Goal: Task Accomplishment & Management: Manage account settings

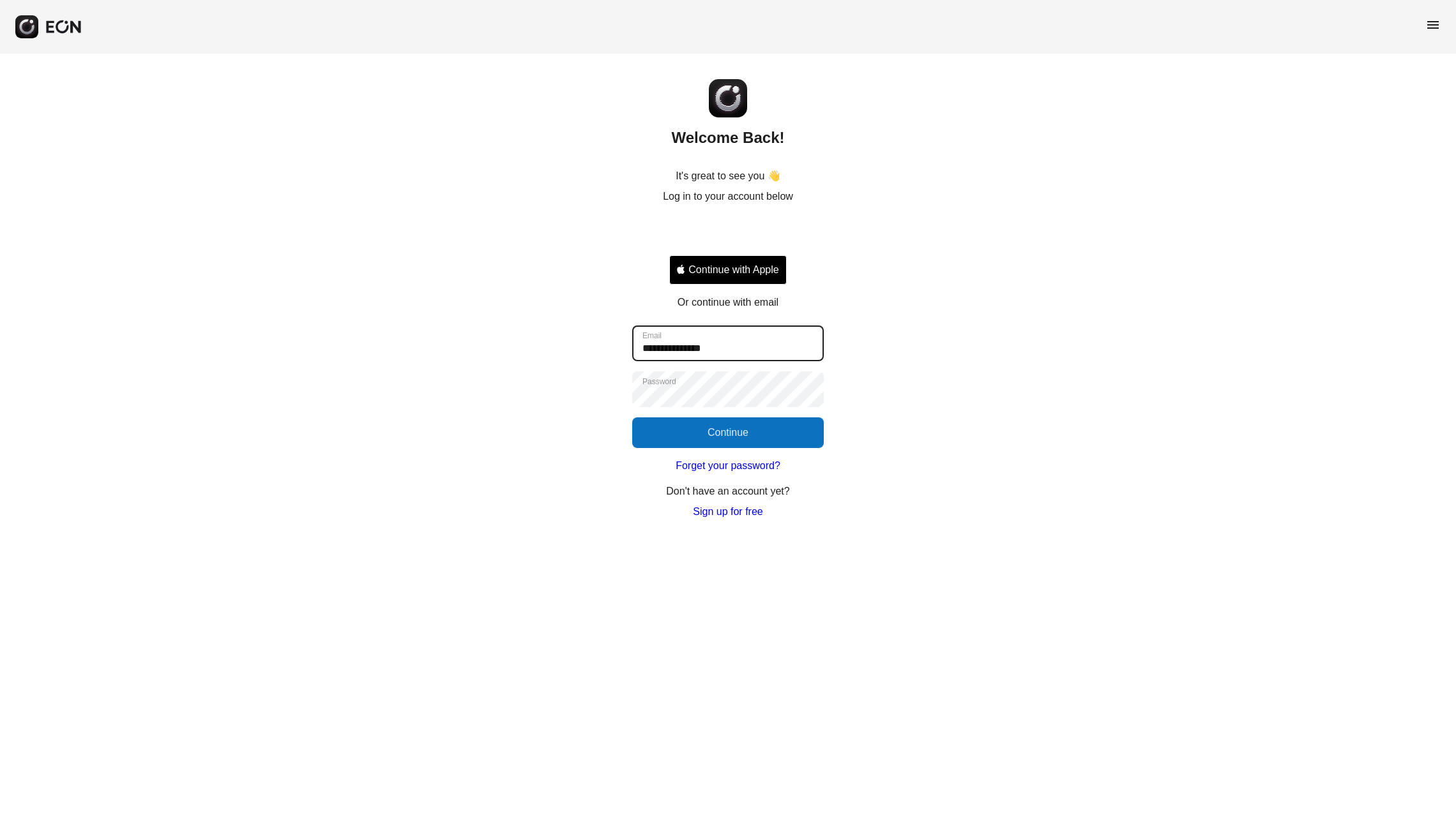
type input "**********"
click at [736, 434] on button "Continue" at bounding box center [728, 433] width 192 height 31
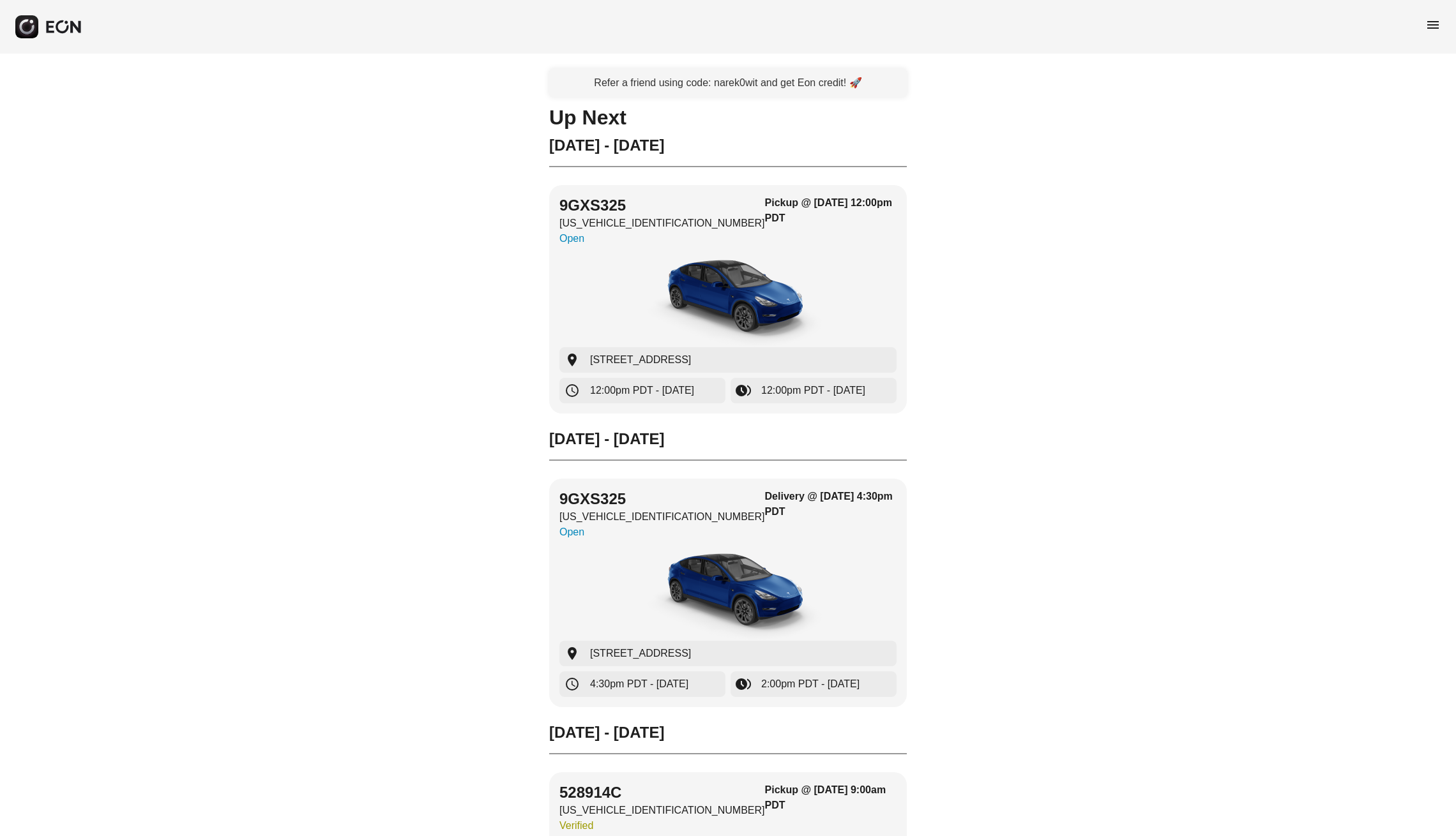
click at [1428, 22] on span "menu" at bounding box center [1433, 25] width 15 height 15
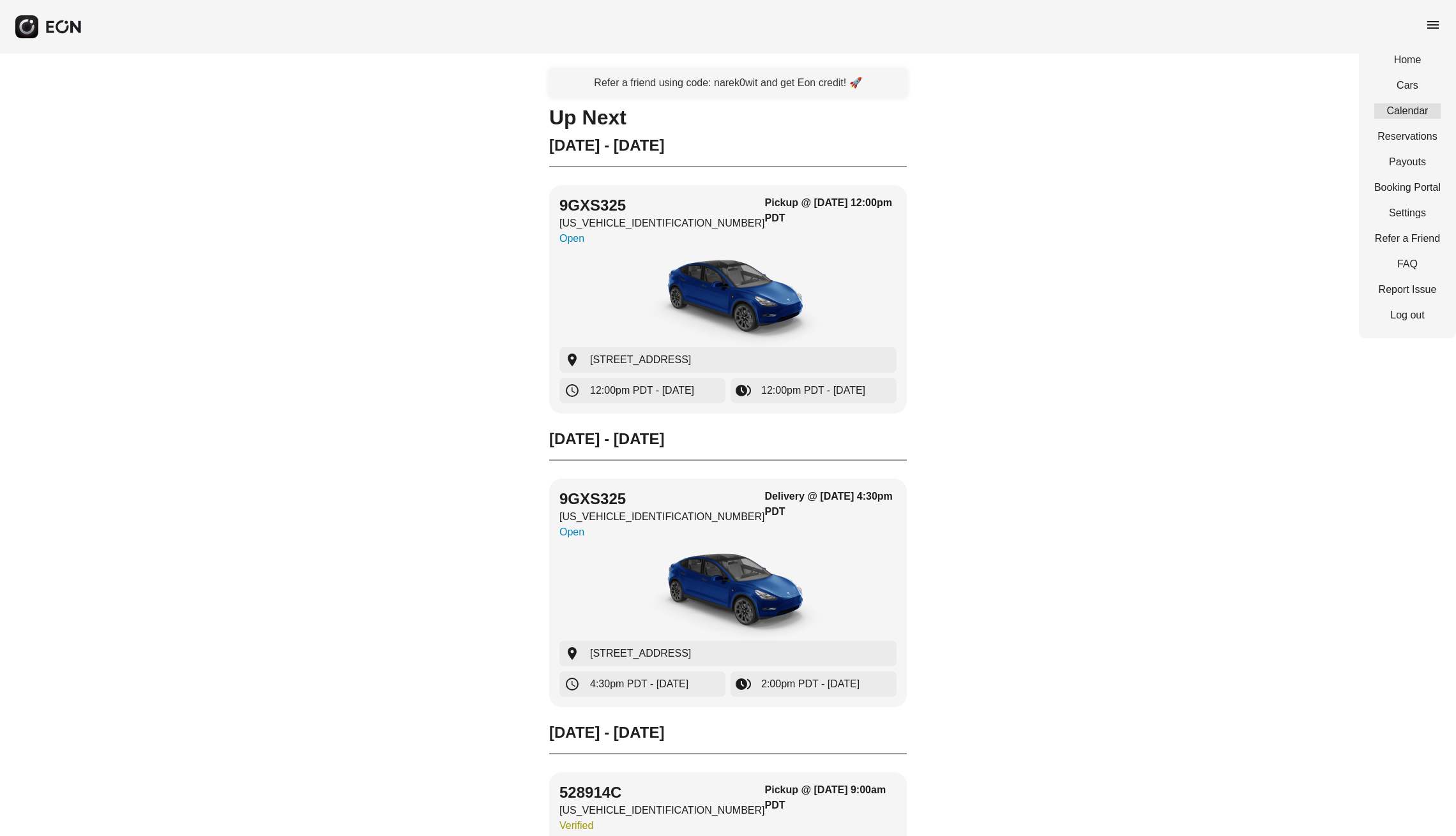
click at [1398, 113] on link "Calendar" at bounding box center [1407, 111] width 66 height 15
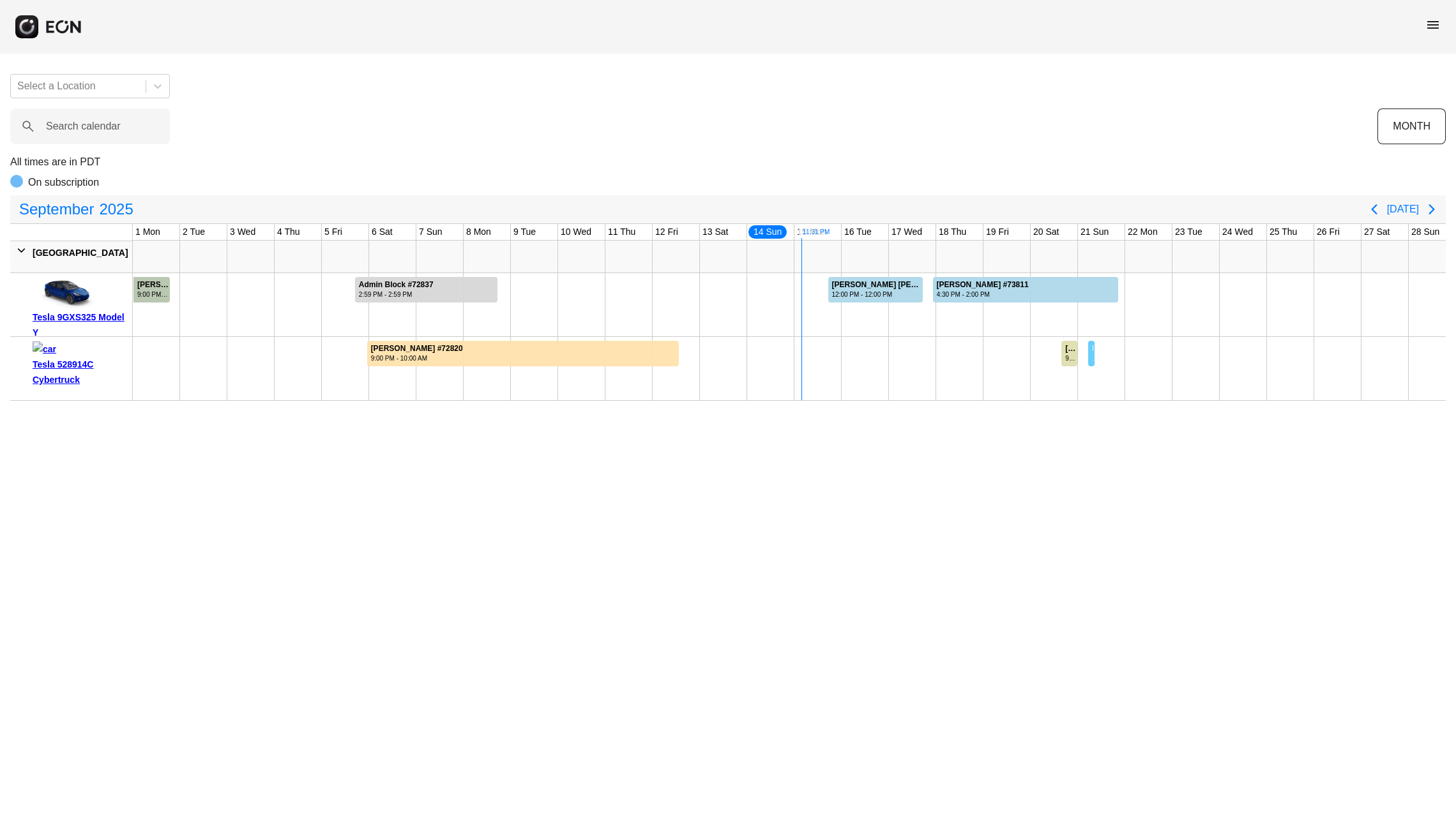
drag, startPoint x: 1088, startPoint y: 389, endPoint x: 1091, endPoint y: 335, distance: 54.1
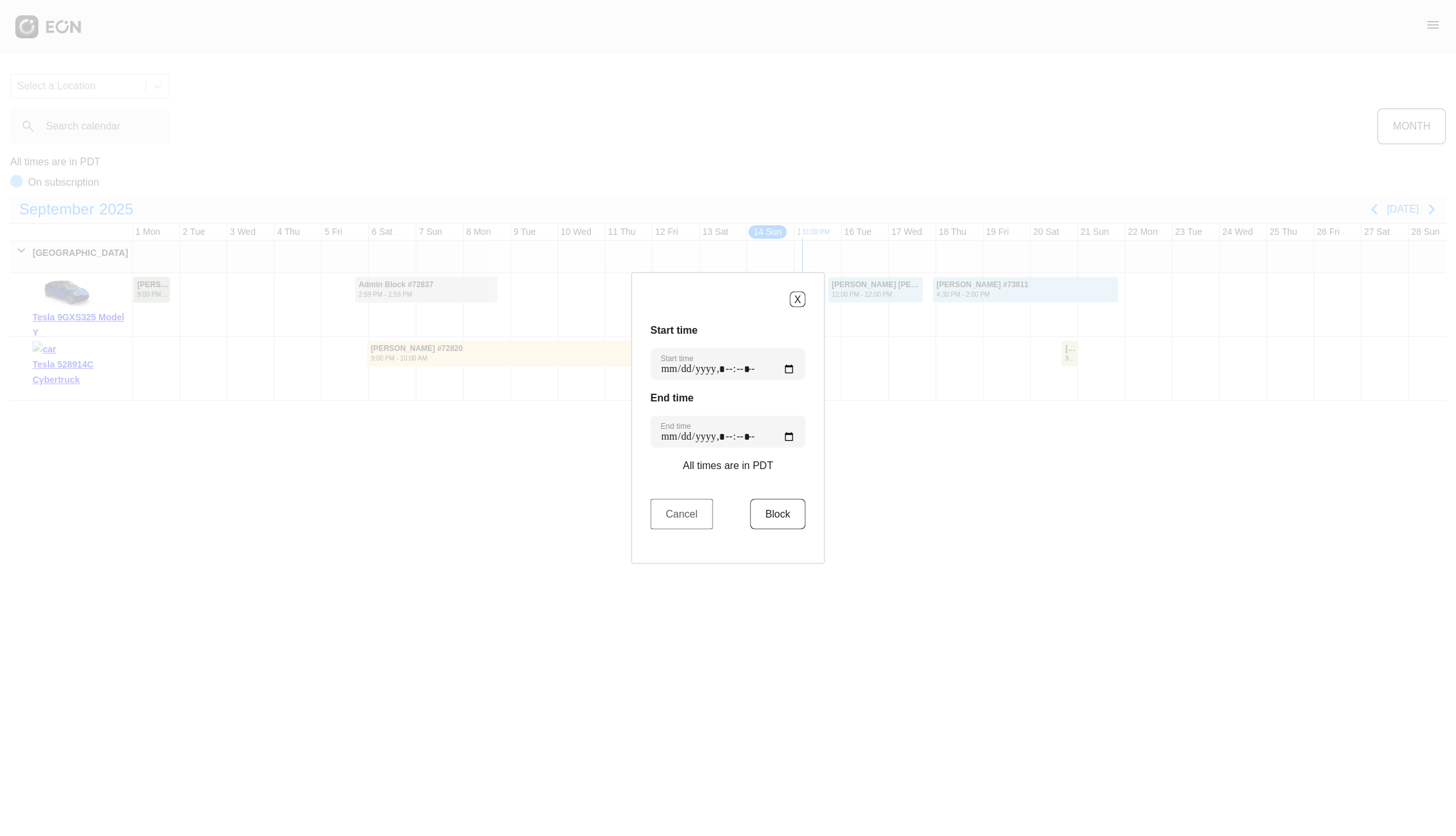
click at [706, 522] on button "Cancel" at bounding box center [682, 515] width 63 height 31
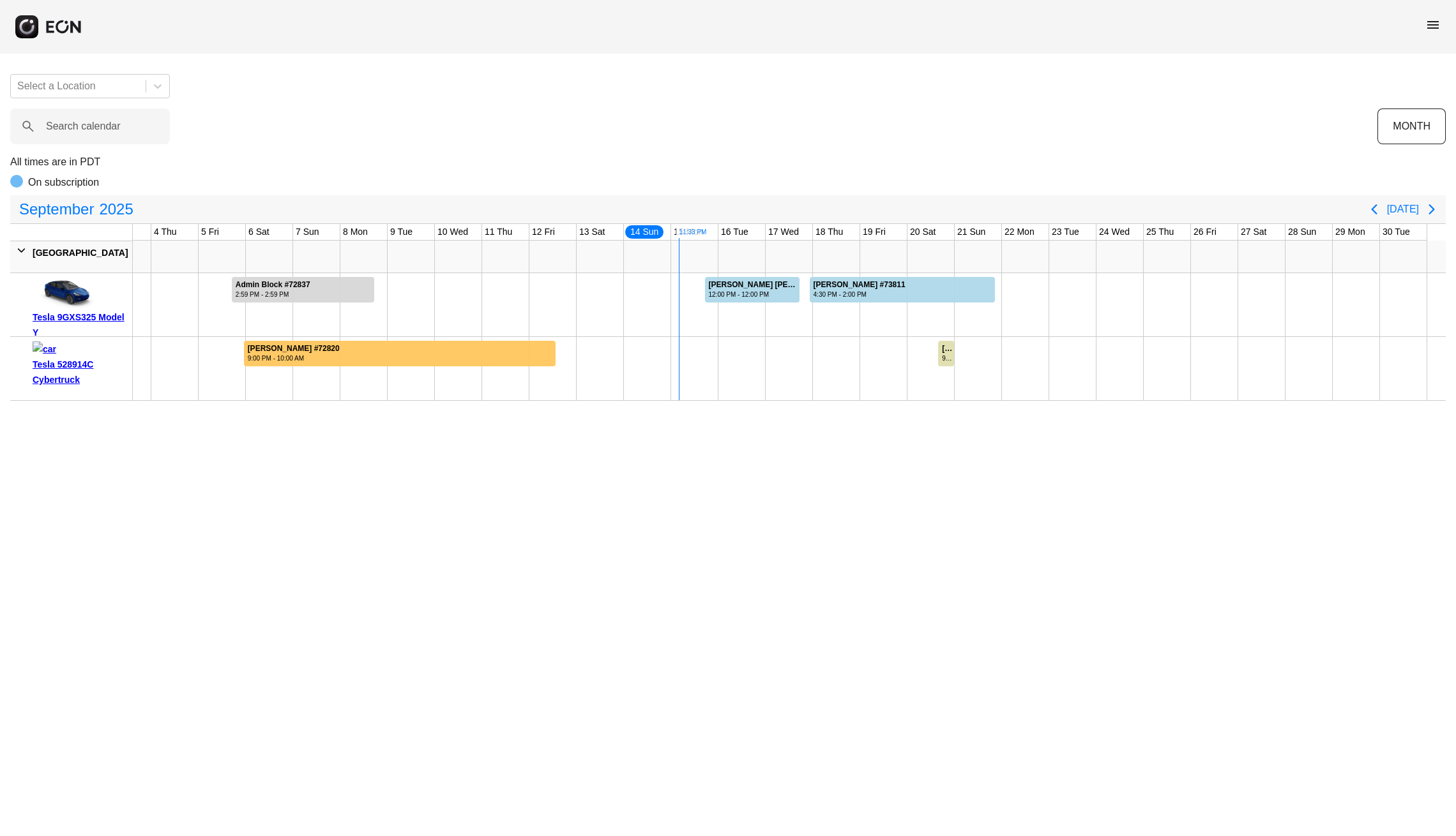
scroll to position [0, 123]
click at [1105, 144] on div "Search calendar" at bounding box center [694, 126] width 1367 height 36
click at [1433, 218] on button "Next page" at bounding box center [1431, 209] width 25 height 25
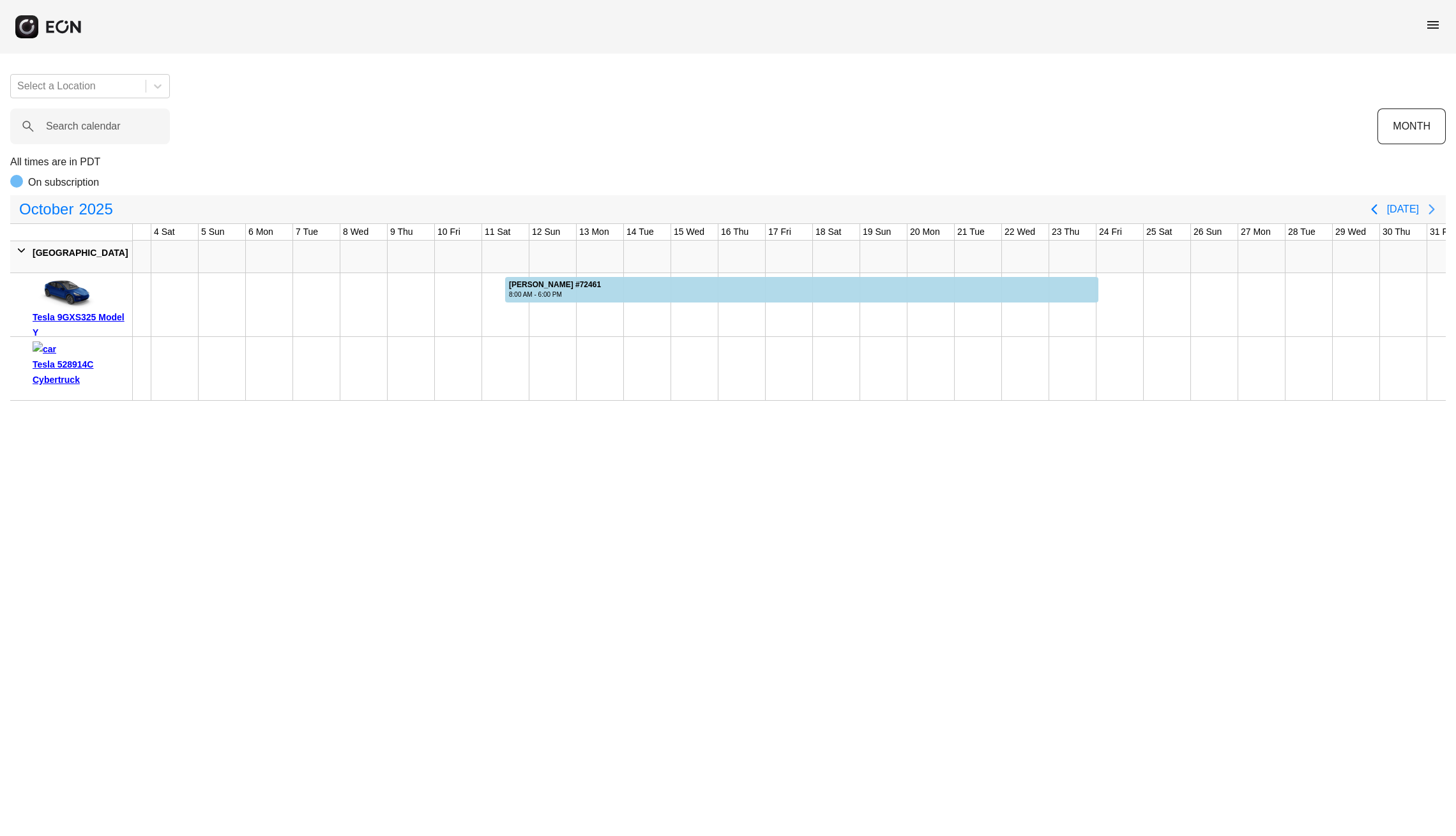
click at [1433, 218] on button "Next page" at bounding box center [1431, 209] width 25 height 25
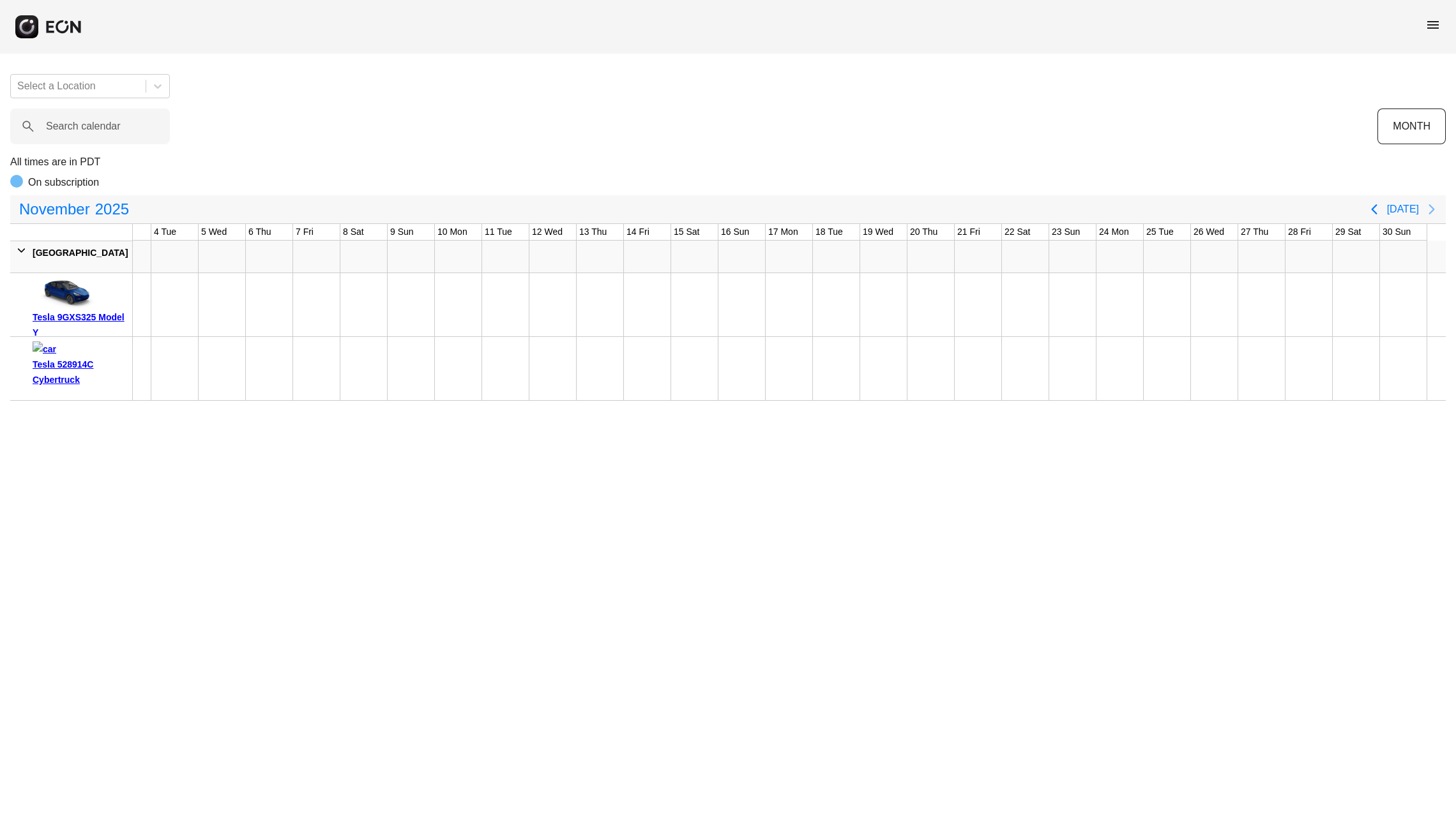
click at [1431, 215] on icon "Next page" at bounding box center [1431, 209] width 15 height 15
click at [1377, 216] on icon "Previous page" at bounding box center [1374, 209] width 15 height 15
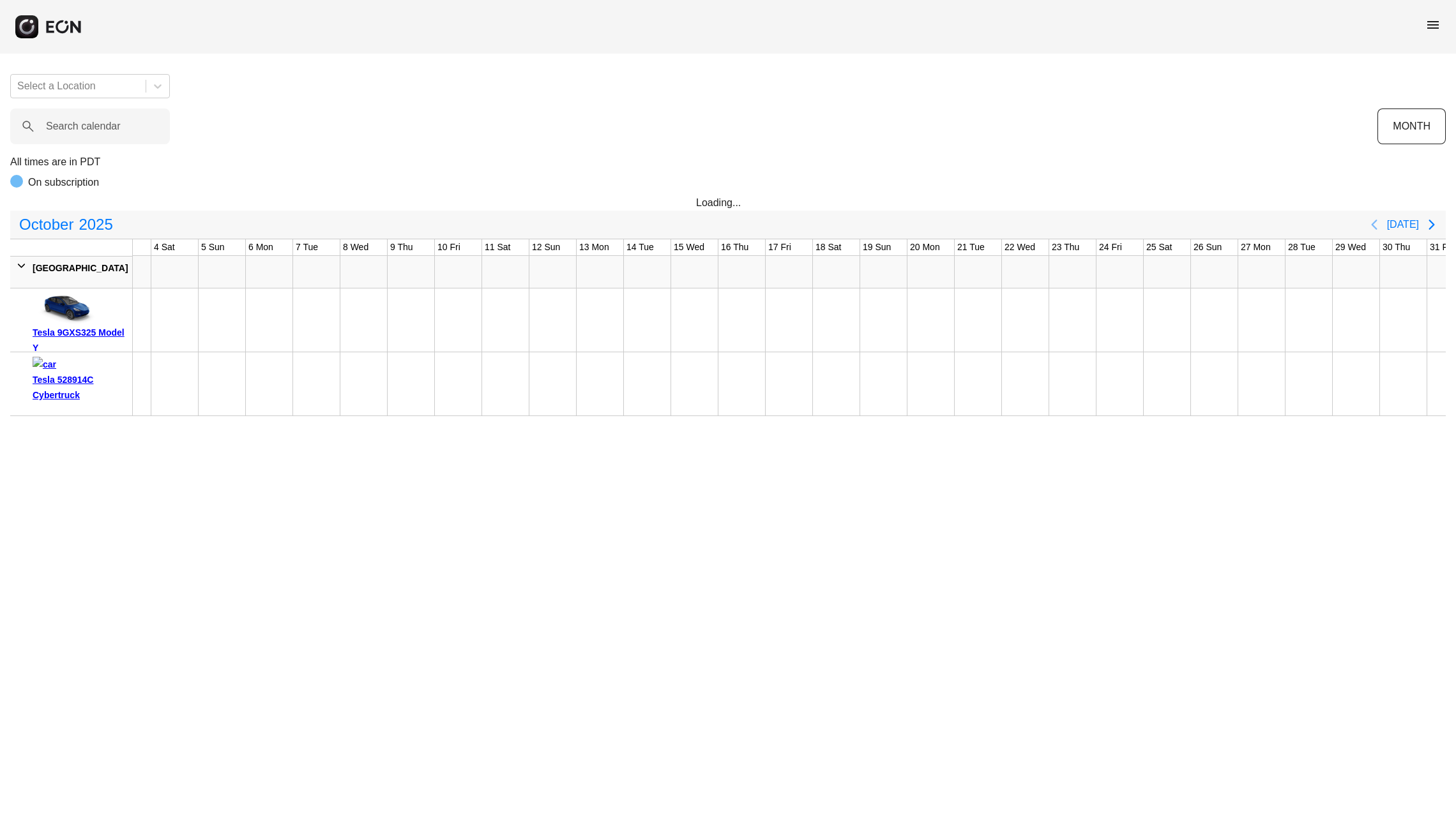
click at [1377, 216] on button "Previous page" at bounding box center [1374, 225] width 25 height 25
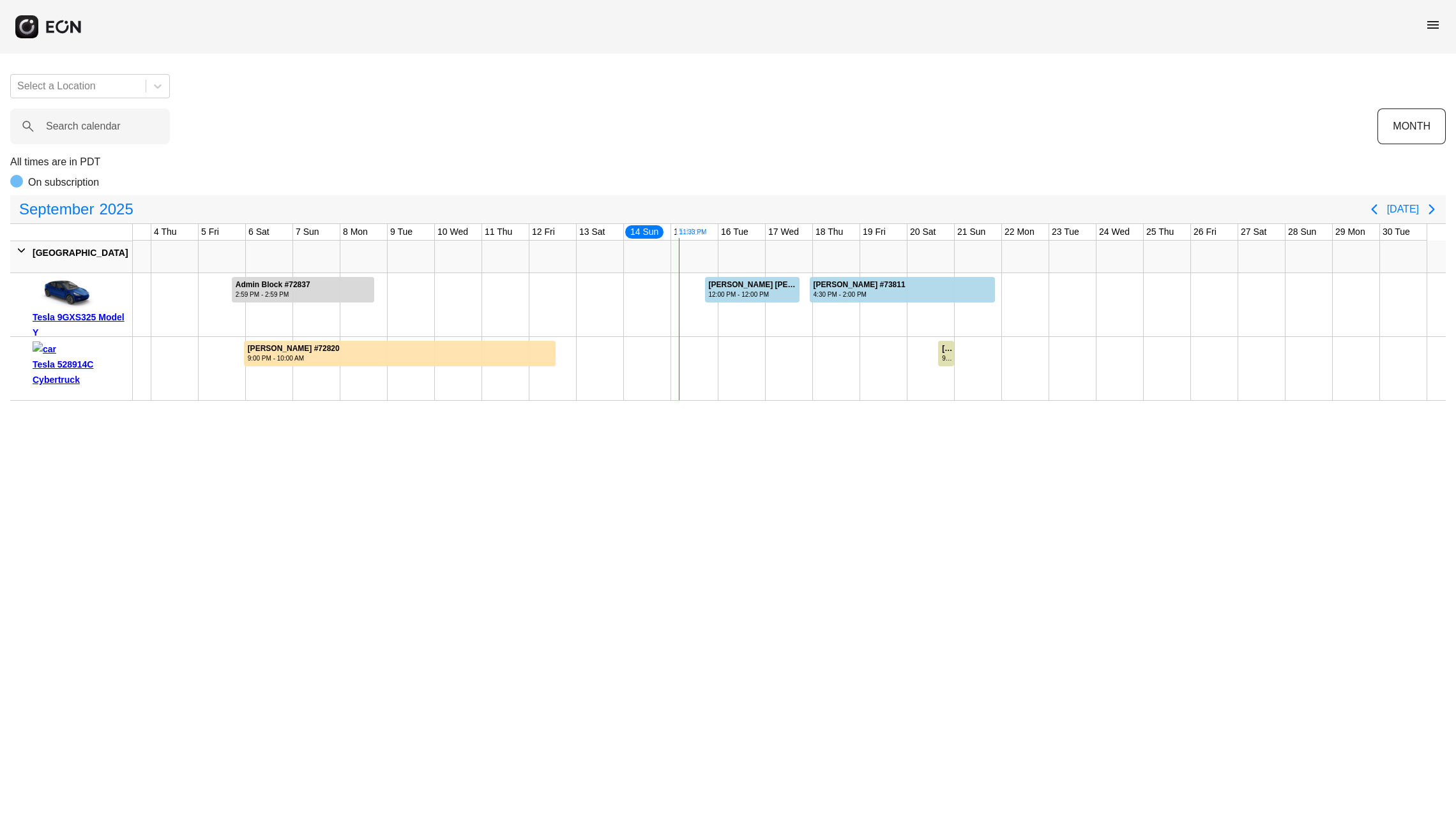
click at [1439, 22] on span "menu" at bounding box center [1433, 25] width 15 height 15
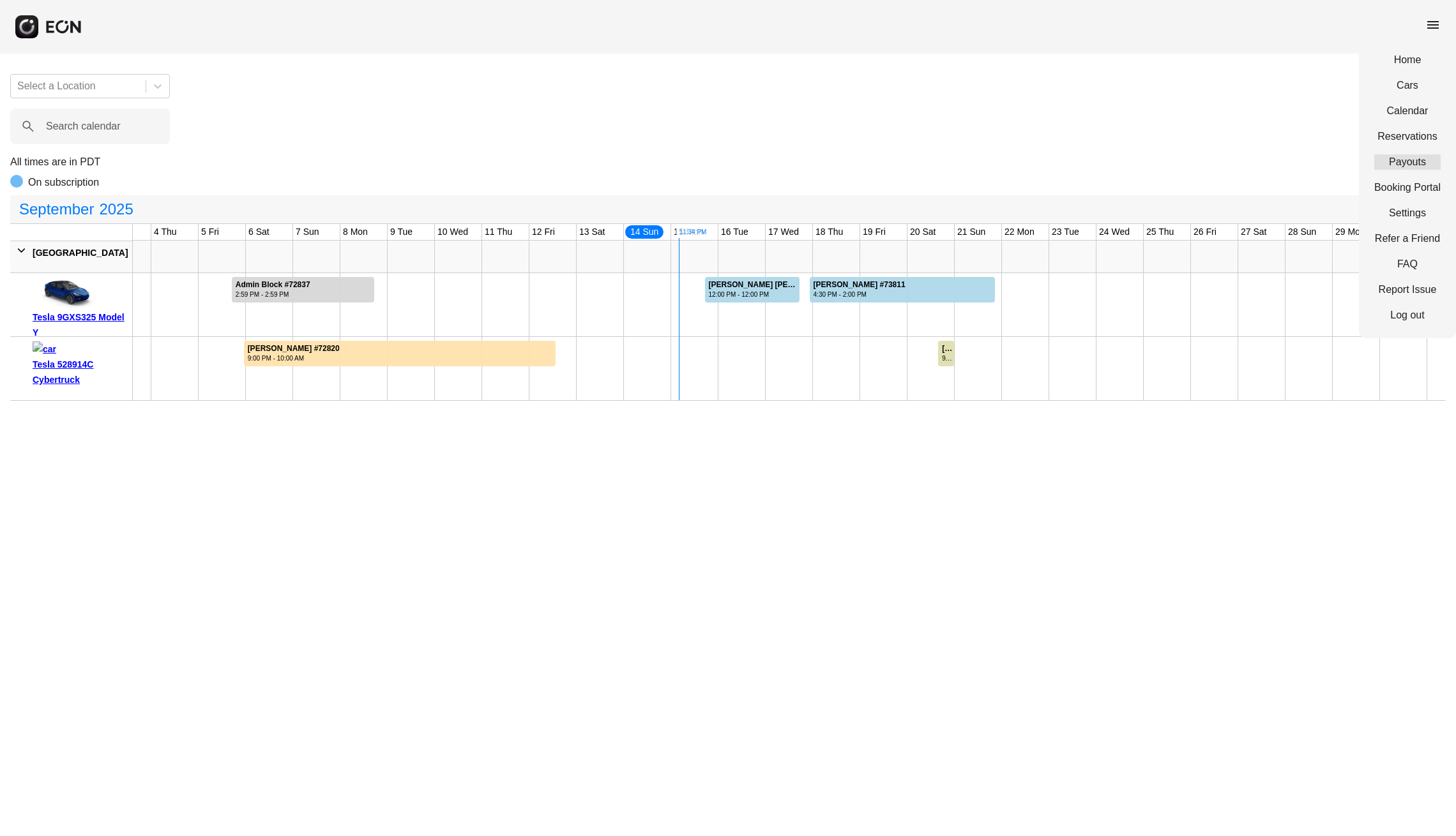
click at [1415, 162] on link "Payouts" at bounding box center [1407, 162] width 66 height 15
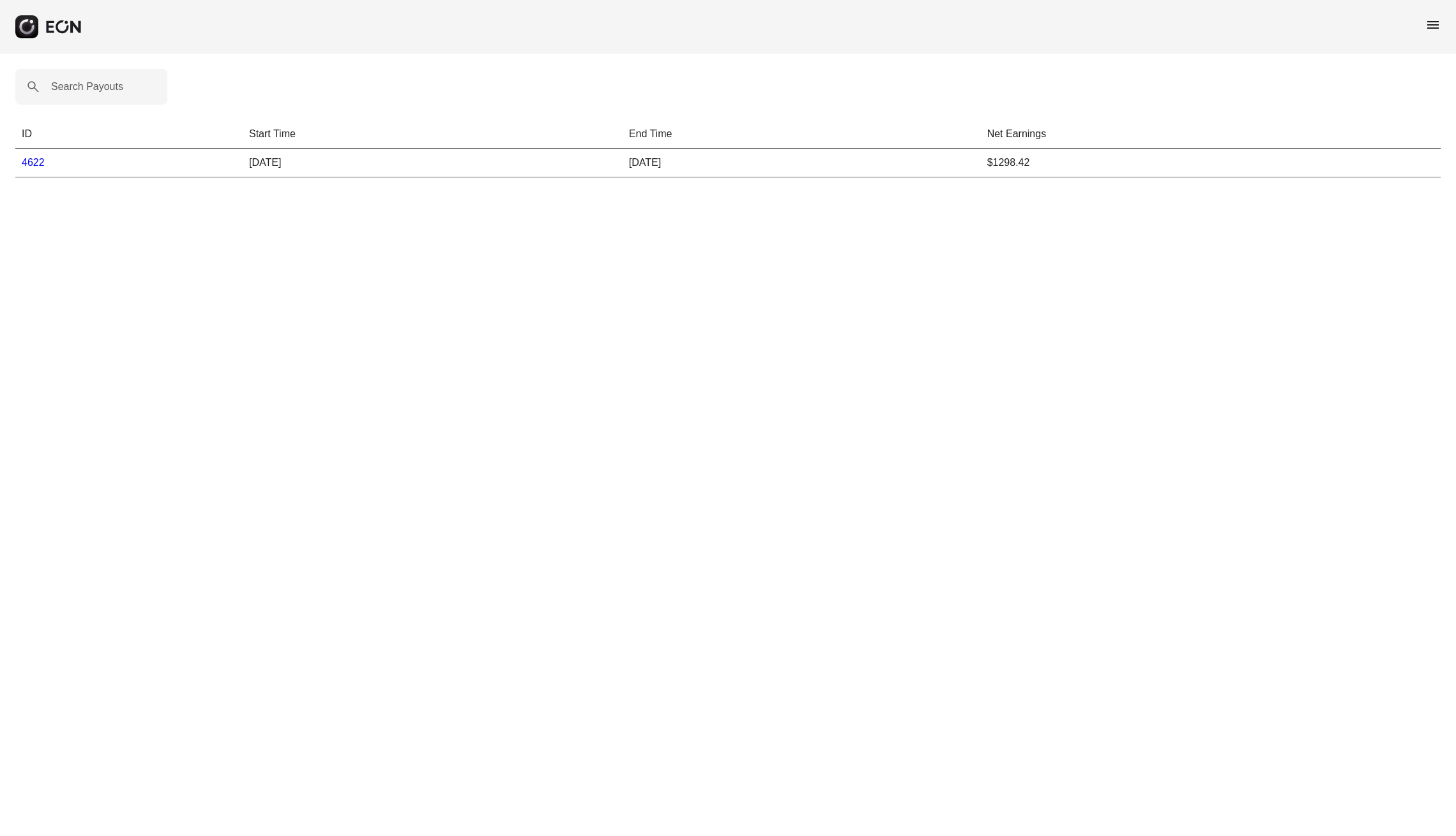
click at [1191, 174] on td "$1298.42" at bounding box center [1210, 163] width 460 height 29
click at [1122, 169] on td "$1298.42" at bounding box center [1210, 163] width 460 height 29
click at [1436, 25] on span "menu" at bounding box center [1433, 25] width 15 height 15
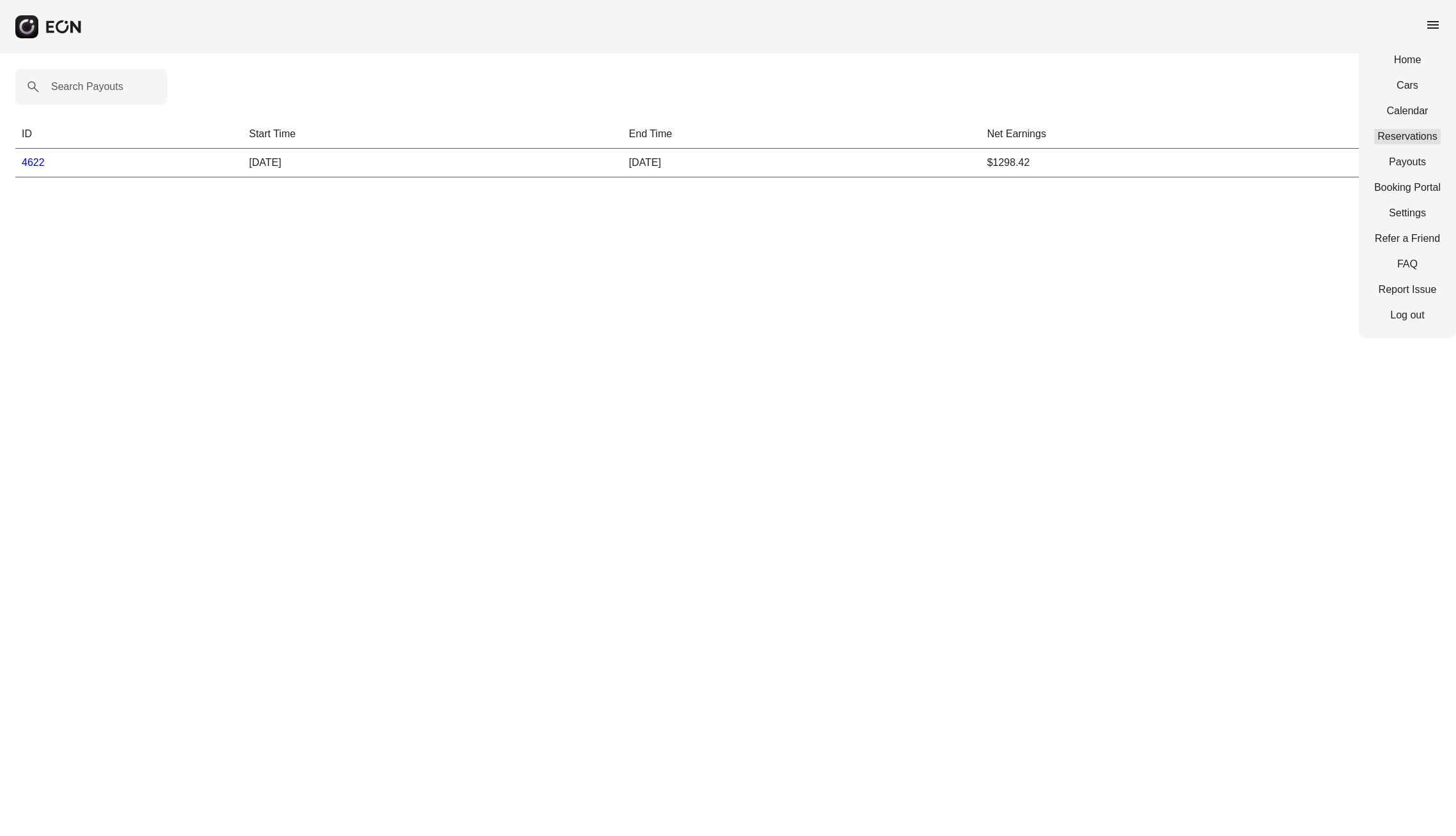
click at [1426, 139] on link "Reservations" at bounding box center [1407, 137] width 66 height 15
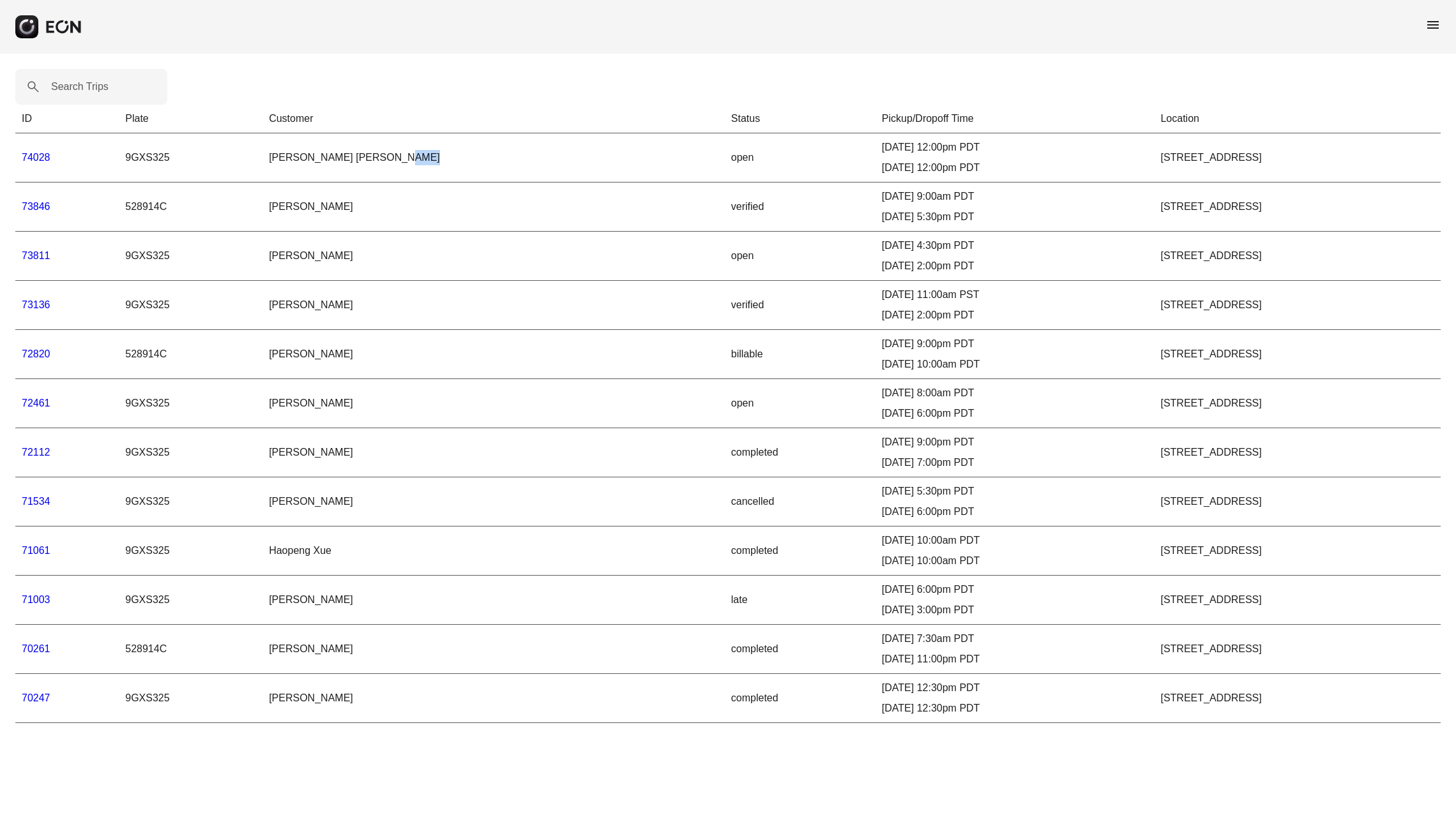
drag, startPoint x: 342, startPoint y: 156, endPoint x: 425, endPoint y: 158, distance: 83.0
click at [425, 158] on td "[PERSON_NAME] [PERSON_NAME]" at bounding box center [494, 158] width 462 height 49
drag, startPoint x: 565, startPoint y: 123, endPoint x: 345, endPoint y: 118, distance: 220.1
click at [345, 118] on tr "ID Plate Customer Status Pickup/Dropoff Time Location" at bounding box center [728, 119] width 1425 height 29
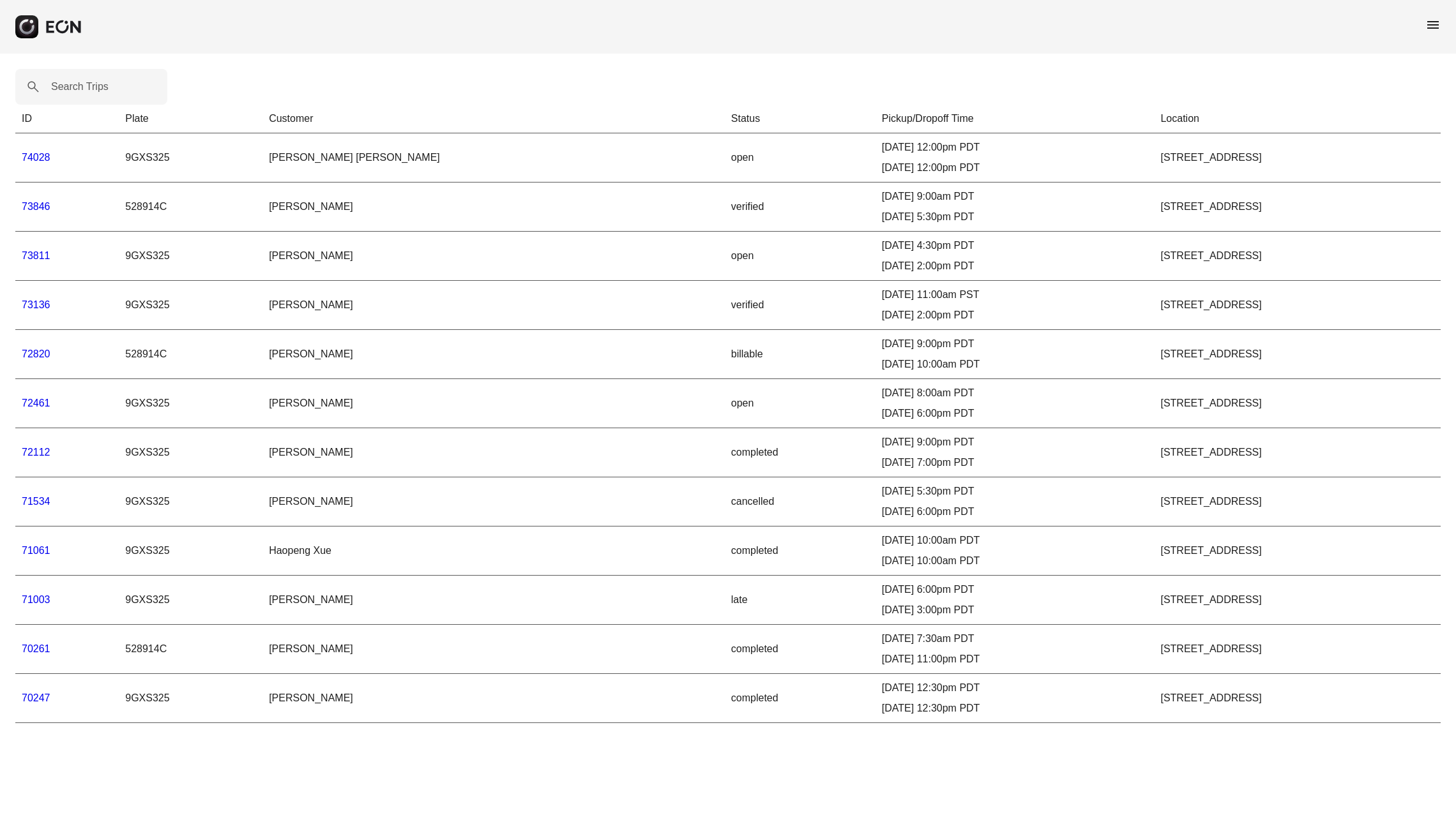
click at [374, 99] on div "Search Trips ID Plate Customer Status Pickup/Dropoff Time Location 74028 9GXS32…" at bounding box center [728, 396] width 1456 height 685
drag, startPoint x: 20, startPoint y: 119, endPoint x: 1275, endPoint y: 807, distance: 1431.2
click at [1275, 739] on html "menu Search Trips ID Plate Customer Status Pickup/Dropoff Time Location 74028 9…" at bounding box center [728, 369] width 1456 height 739
click at [1258, 739] on html "menu Search Trips ID Plate Customer Status Pickup/Dropoff Time Location 74028 9…" at bounding box center [728, 369] width 1456 height 739
drag, startPoint x: 1258, startPoint y: 757, endPoint x: 365, endPoint y: 3, distance: 1168.7
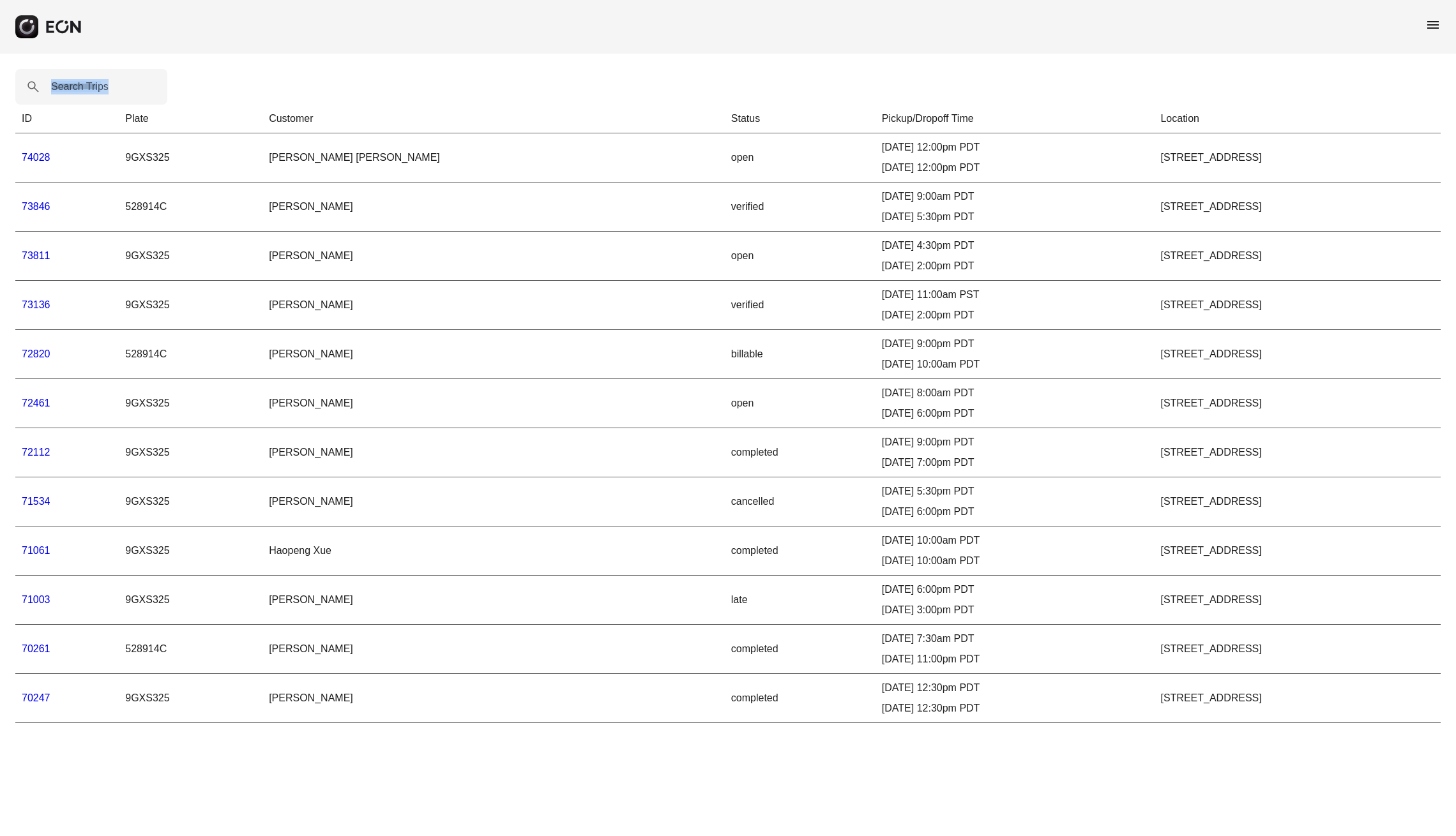
click at [365, 3] on html "menu Search Trips ID Plate Customer Status Pickup/Dropoff Time Location 74028 9…" at bounding box center [728, 369] width 1456 height 739
click at [378, 49] on div "menu" at bounding box center [728, 27] width 1456 height 54
click at [376, 75] on div "Search Trips ID Plate Customer Status Pickup/Dropoff Time Location 74028 9GXS32…" at bounding box center [728, 396] width 1456 height 685
drag, startPoint x: 1038, startPoint y: 105, endPoint x: 1158, endPoint y: 734, distance: 640.3
click at [1158, 734] on div "Search Trips ID Plate Customer Status Pickup/Dropoff Time Location 74028 9GXS32…" at bounding box center [728, 396] width 1456 height 685
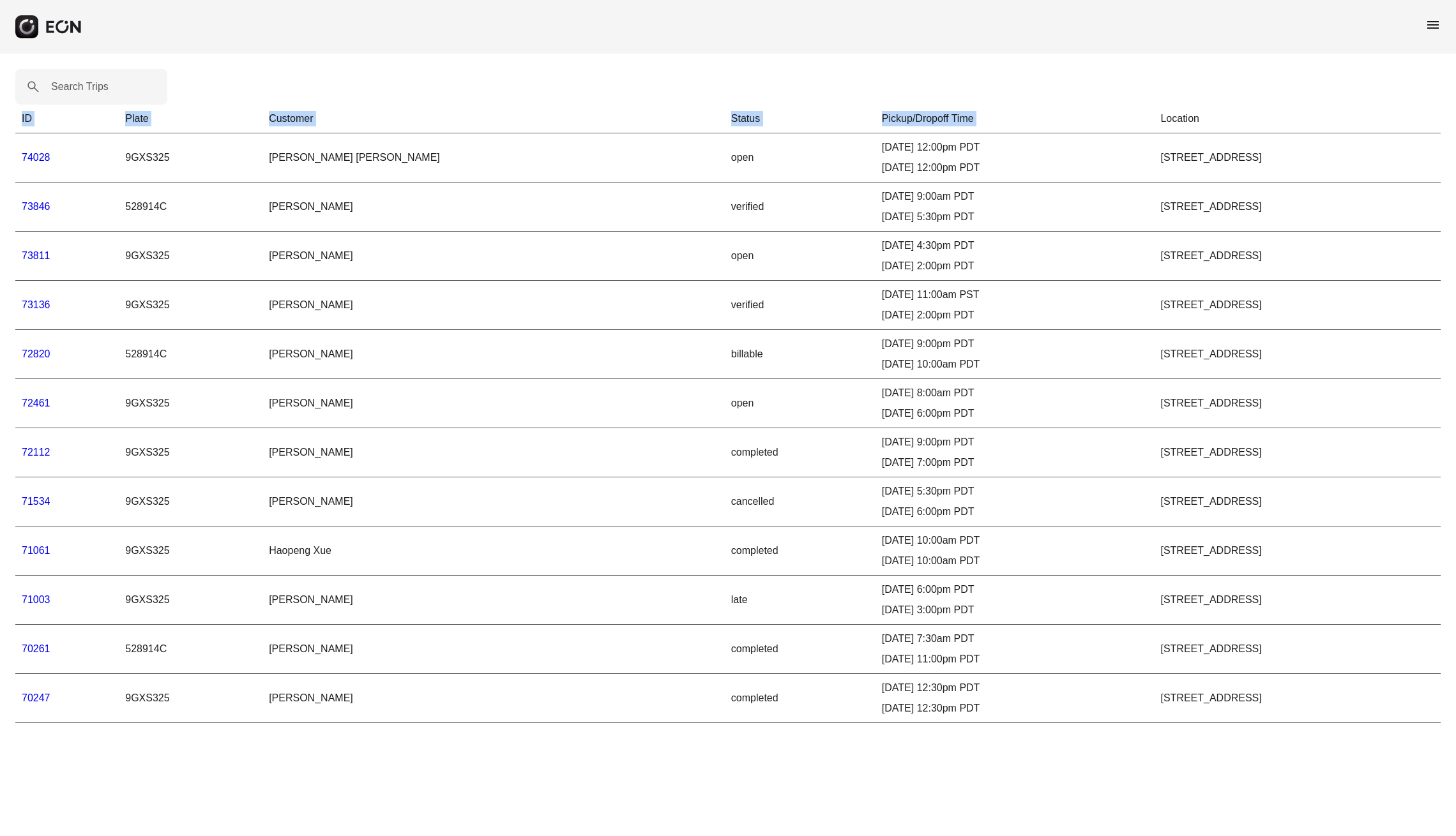
click at [1158, 734] on div "Search Trips ID Plate Customer Status Pickup/Dropoff Time Location 74028 9GXS32…" at bounding box center [728, 396] width 1456 height 685
drag, startPoint x: 1170, startPoint y: 731, endPoint x: 672, endPoint y: -79, distance: 950.8
click at [672, 0] on html "menu Search Trips ID Plate Customer Status Pickup/Dropoff Time Location 74028 9…" at bounding box center [728, 369] width 1456 height 739
click at [683, 72] on div "Search Trips ID Plate Customer Status Pickup/Dropoff Time Location 74028 9GXS32…" at bounding box center [728, 396] width 1456 height 685
drag, startPoint x: 583, startPoint y: 73, endPoint x: 943, endPoint y: 835, distance: 842.8
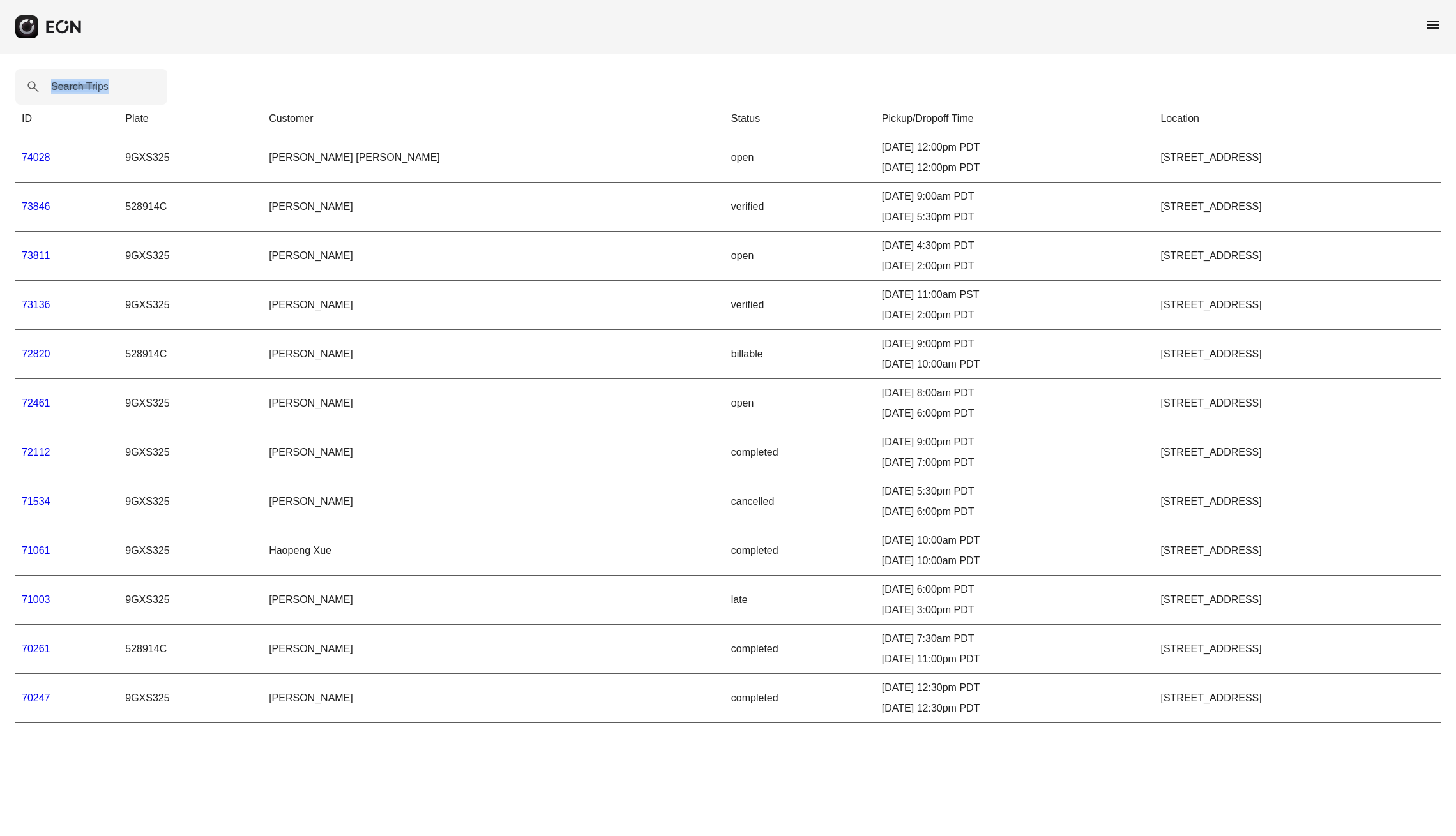
click at [943, 739] on html "menu Search Trips ID Plate Customer Status Pickup/Dropoff Time Location 74028 9…" at bounding box center [728, 369] width 1456 height 739
click at [1000, 739] on html "menu Search Trips ID Plate Customer Status Pickup/Dropoff Time Location 74028 9…" at bounding box center [728, 369] width 1456 height 739
drag, startPoint x: 552, startPoint y: 774, endPoint x: 1081, endPoint y: 754, distance: 529.4
click at [1081, 739] on html "menu Search Trips ID Plate Customer Status Pickup/Dropoff Time Location 74028 9…" at bounding box center [728, 369] width 1456 height 739
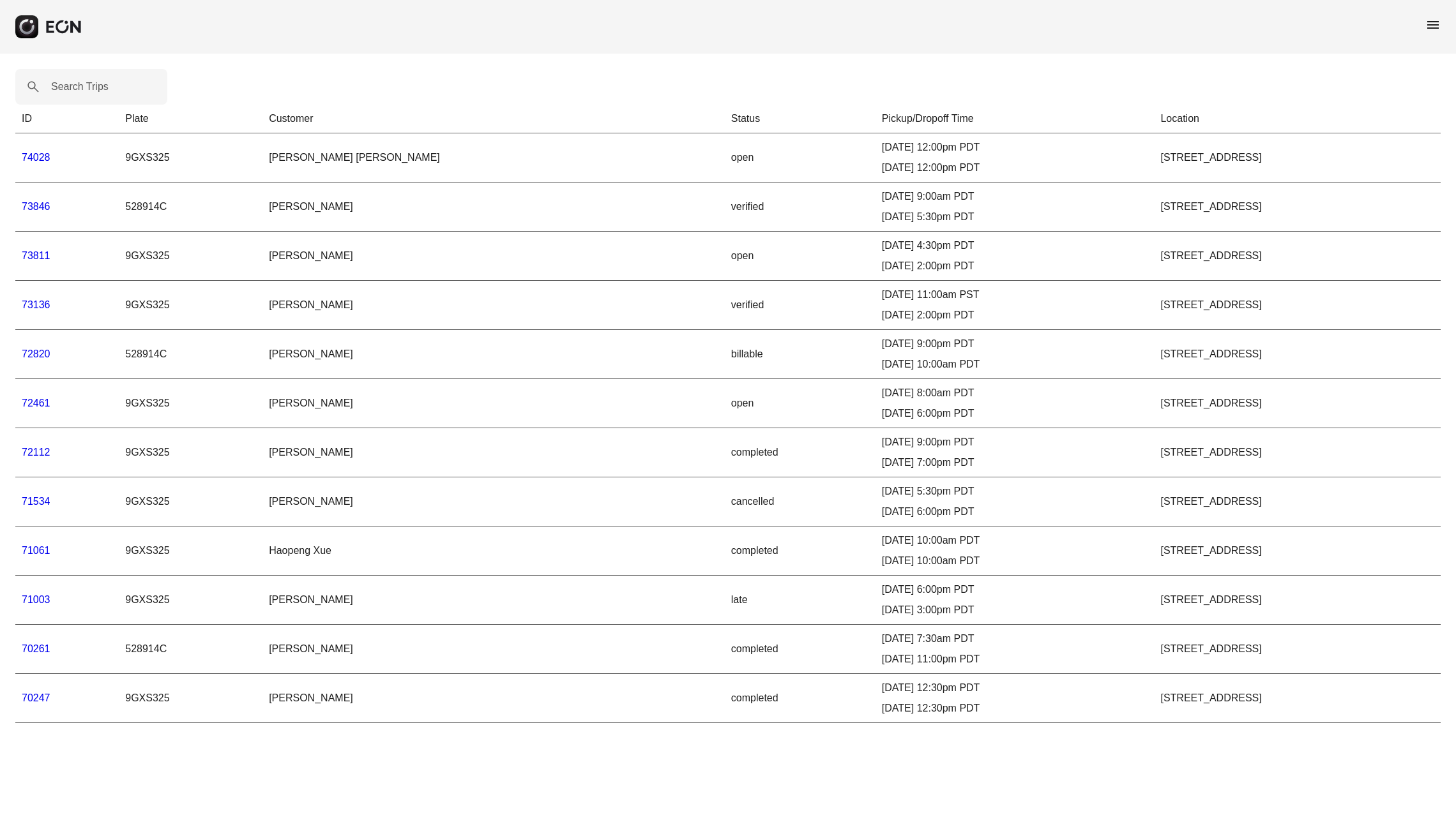
drag, startPoint x: 672, startPoint y: 756, endPoint x: 895, endPoint y: 818, distance: 231.5
click at [895, 739] on html "menu Search Trips ID Plate Customer Status Pickup/Dropoff Time Location 74028 9…" at bounding box center [728, 369] width 1456 height 739
drag, startPoint x: 792, startPoint y: 75, endPoint x: 996, endPoint y: 811, distance: 763.7
click at [996, 739] on html "menu Search Trips ID Plate Customer Status Pickup/Dropoff Time Location 74028 9…" at bounding box center [728, 369] width 1456 height 739
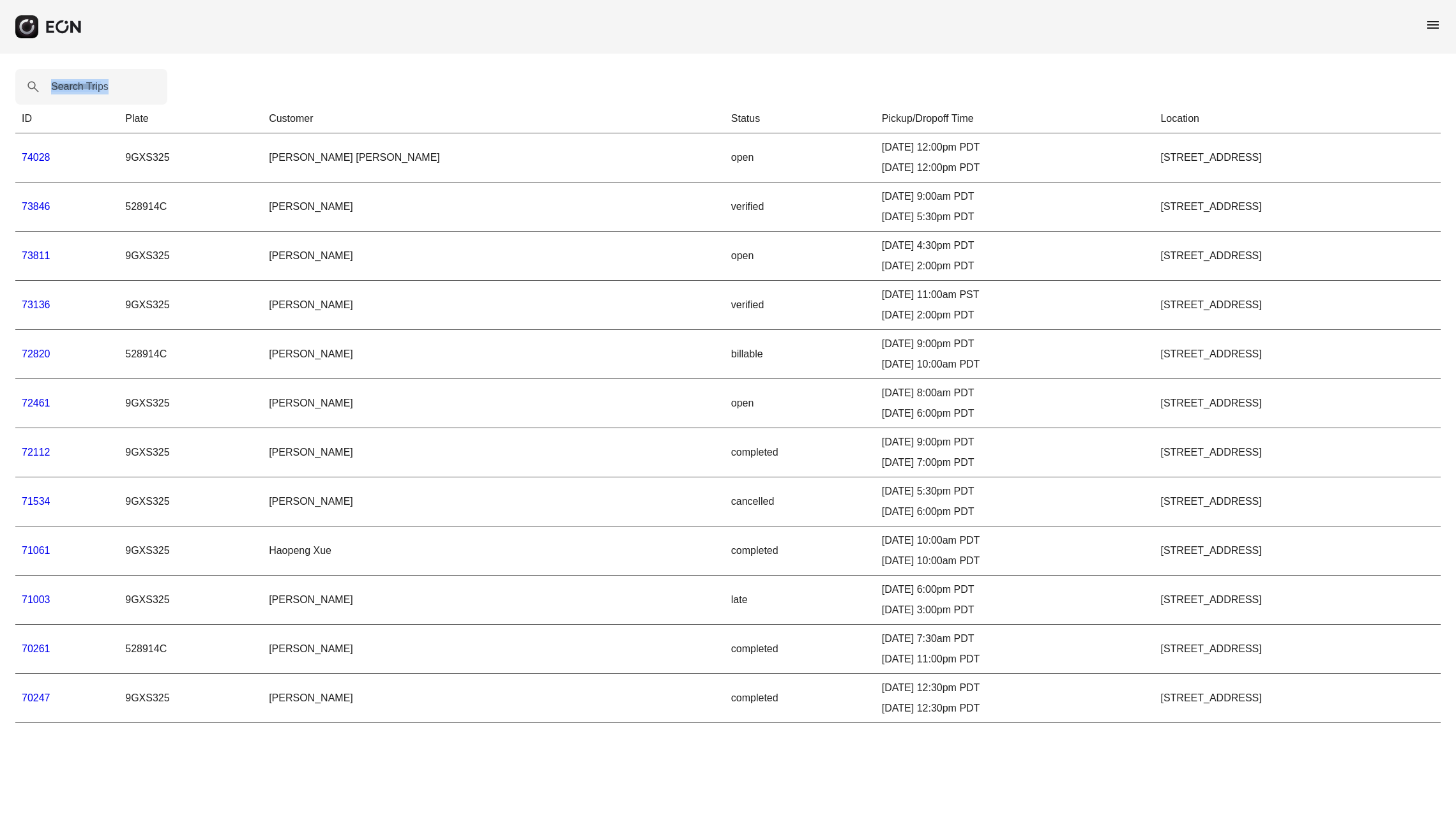
click at [1047, 739] on html "menu Search Trips ID Plate Customer Status Pickup/Dropoff Time Location 74028 9…" at bounding box center [728, 369] width 1456 height 739
drag, startPoint x: 1107, startPoint y: 771, endPoint x: 960, endPoint y: 65, distance: 721.1
click at [960, 65] on html "menu Search Trips ID Plate Customer Status Pickup/Dropoff Time Location 74028 9…" at bounding box center [728, 369] width 1456 height 739
click at [960, 65] on div "Search Trips ID Plate Customer Status Pickup/Dropoff Time Location 74028 9GXS32…" at bounding box center [728, 396] width 1456 height 685
drag, startPoint x: 947, startPoint y: 58, endPoint x: 1198, endPoint y: 818, distance: 800.4
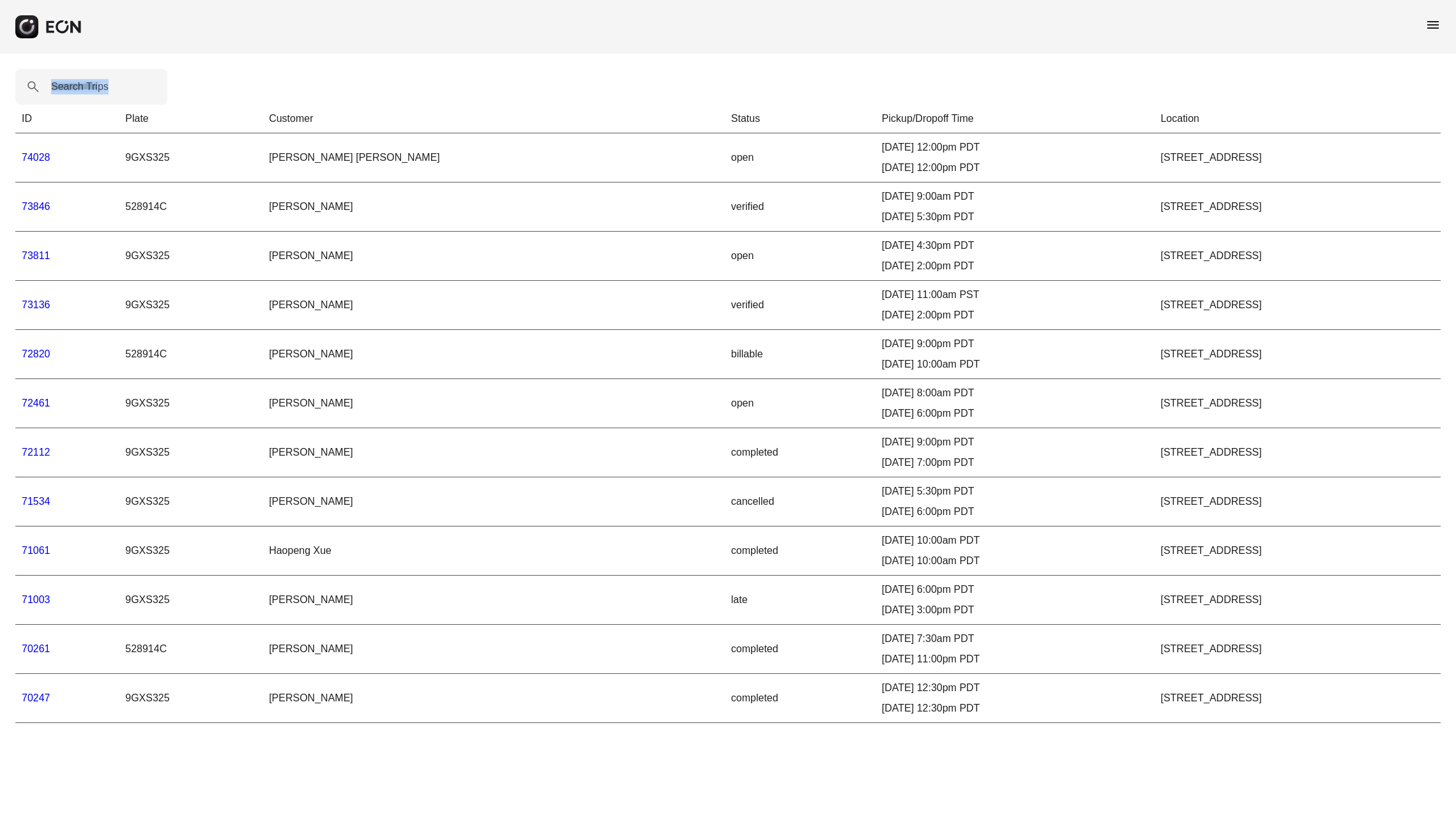
click at [1198, 739] on html "menu Search Trips ID Plate Customer Status Pickup/Dropoff Time Location 74028 9…" at bounding box center [728, 369] width 1456 height 739
click at [1217, 739] on html "menu Search Trips ID Plate Customer Status Pickup/Dropoff Time Location 74028 9…" at bounding box center [728, 369] width 1456 height 739
click at [1218, 739] on html "menu Search Trips ID Plate Customer Status Pickup/Dropoff Time Location 74028 9…" at bounding box center [728, 369] width 1456 height 739
drag, startPoint x: 1142, startPoint y: 782, endPoint x: 1271, endPoint y: -82, distance: 873.6
click at [1271, 0] on html "menu Search Trips ID Plate Customer Status Pickup/Dropoff Time Location 74028 9…" at bounding box center [728, 369] width 1456 height 739
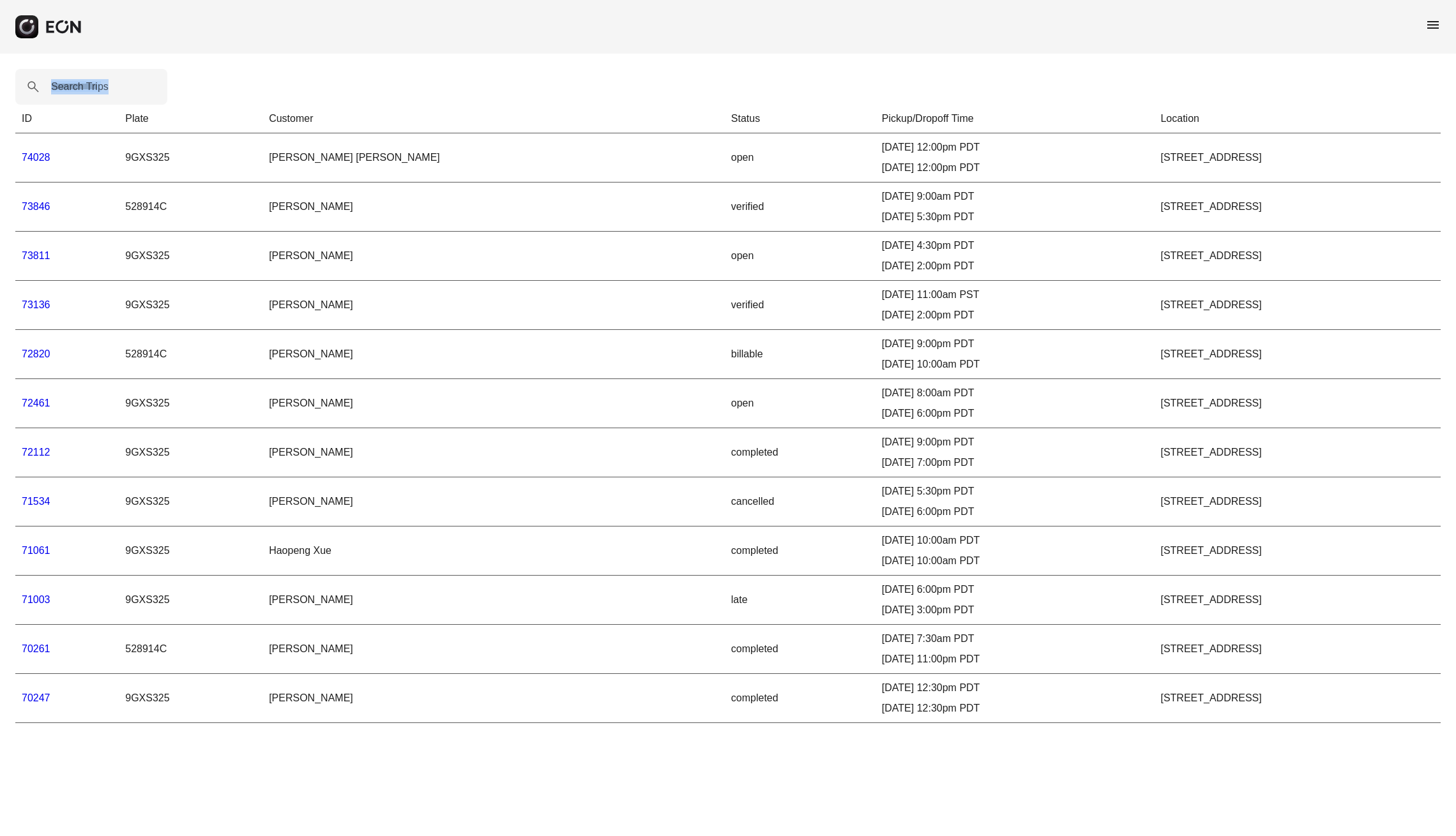
click at [1228, 70] on div "Search Trips ID Plate Customer Status Pickup/Dropoff Time Location 74028 9GXS32…" at bounding box center [728, 396] width 1456 height 685
drag, startPoint x: 1228, startPoint y: 70, endPoint x: 1098, endPoint y: 835, distance: 776.0
click at [1098, 739] on html "menu Search Trips ID Plate Customer Status Pickup/Dropoff Time Location 74028 9…" at bounding box center [728, 369] width 1456 height 739
click at [1112, 739] on html "menu Search Trips ID Plate Customer Status Pickup/Dropoff Time Location 74028 9…" at bounding box center [728, 369] width 1456 height 739
